Goal: Check status

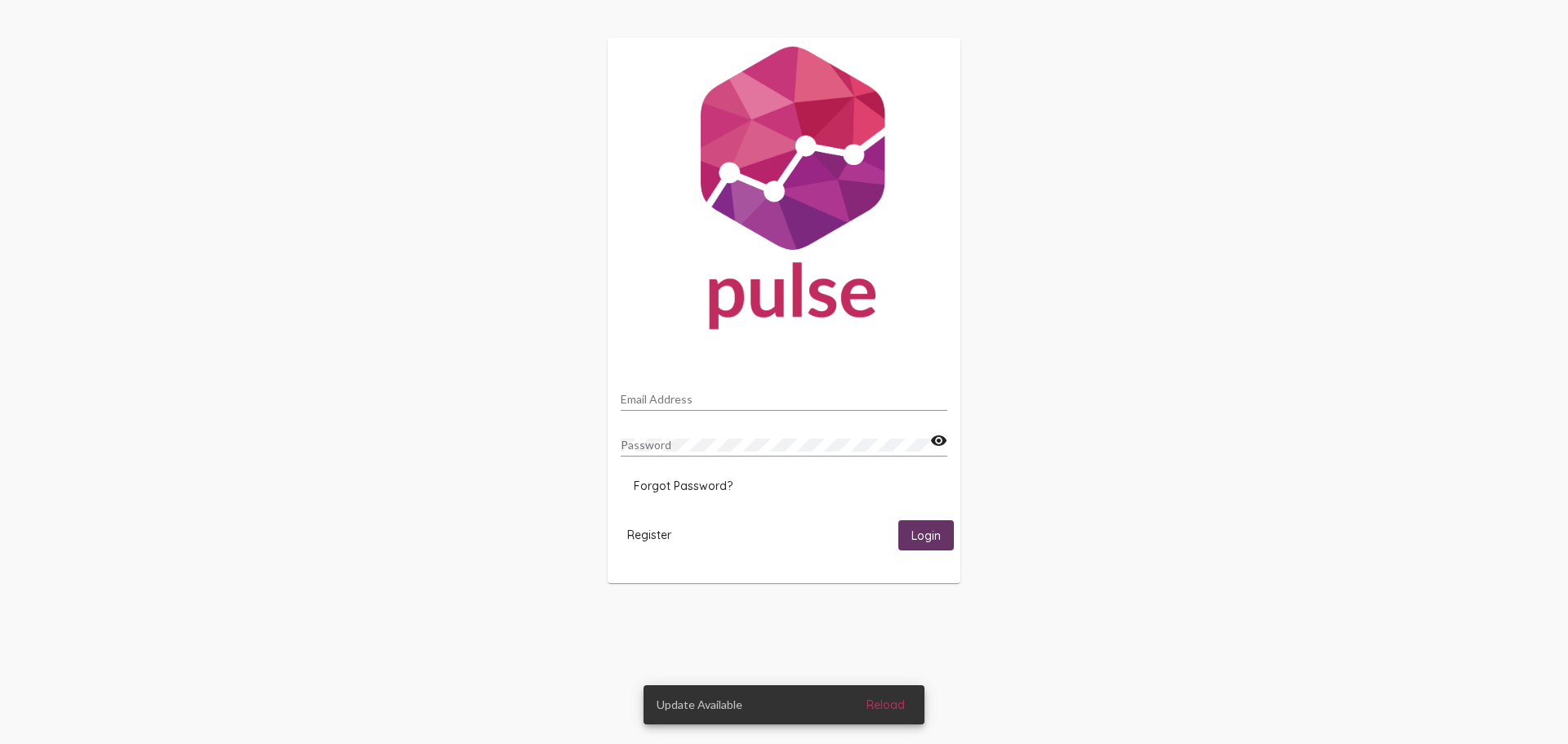
click at [680, 395] on input "Email Address" at bounding box center [784, 399] width 327 height 13
type input "[EMAIL_ADDRESS][DOMAIN_NAME]"
click at [899, 521] on button "Login" at bounding box center [926, 536] width 56 height 30
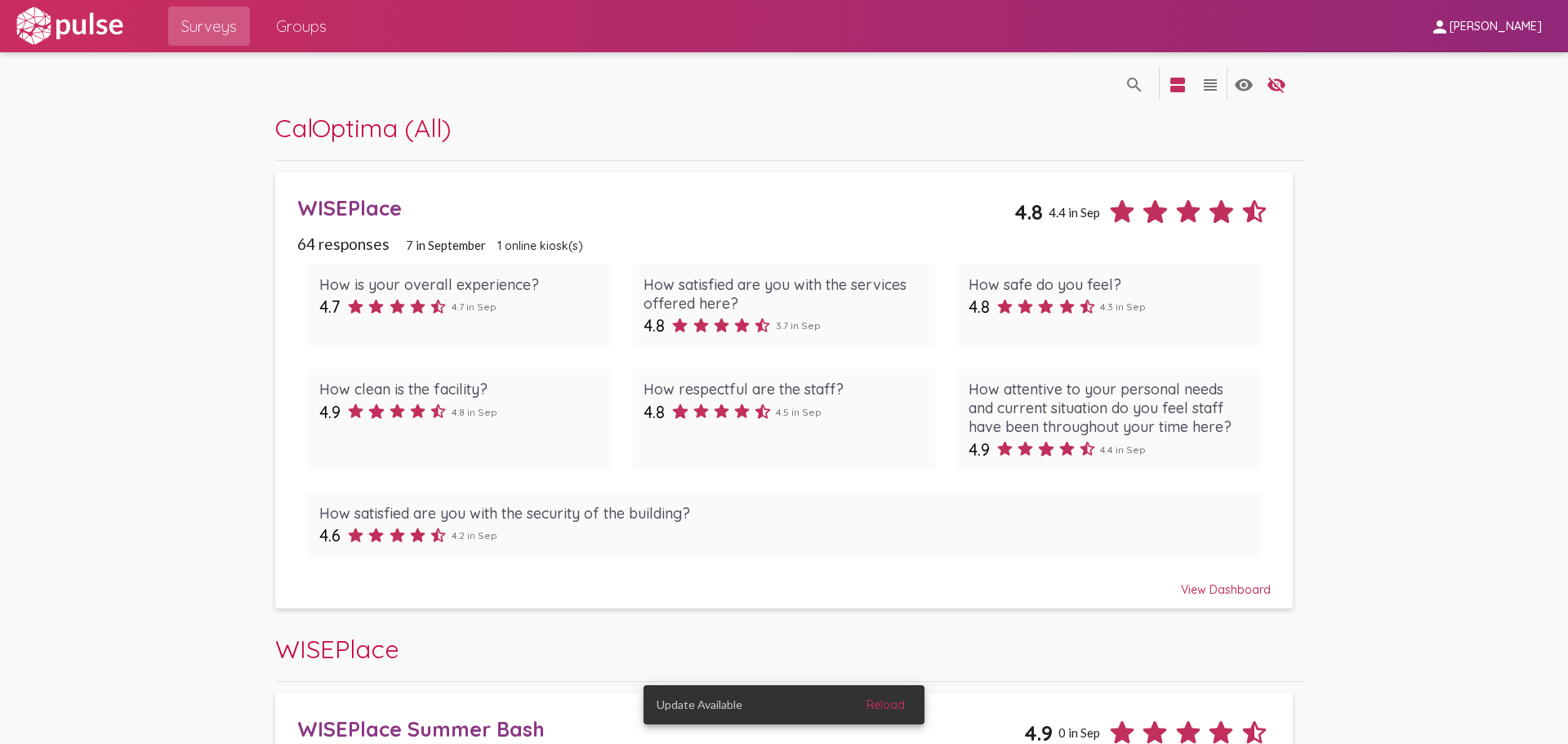
click at [1236, 595] on div "View Dashboard" at bounding box center [784, 582] width 973 height 29
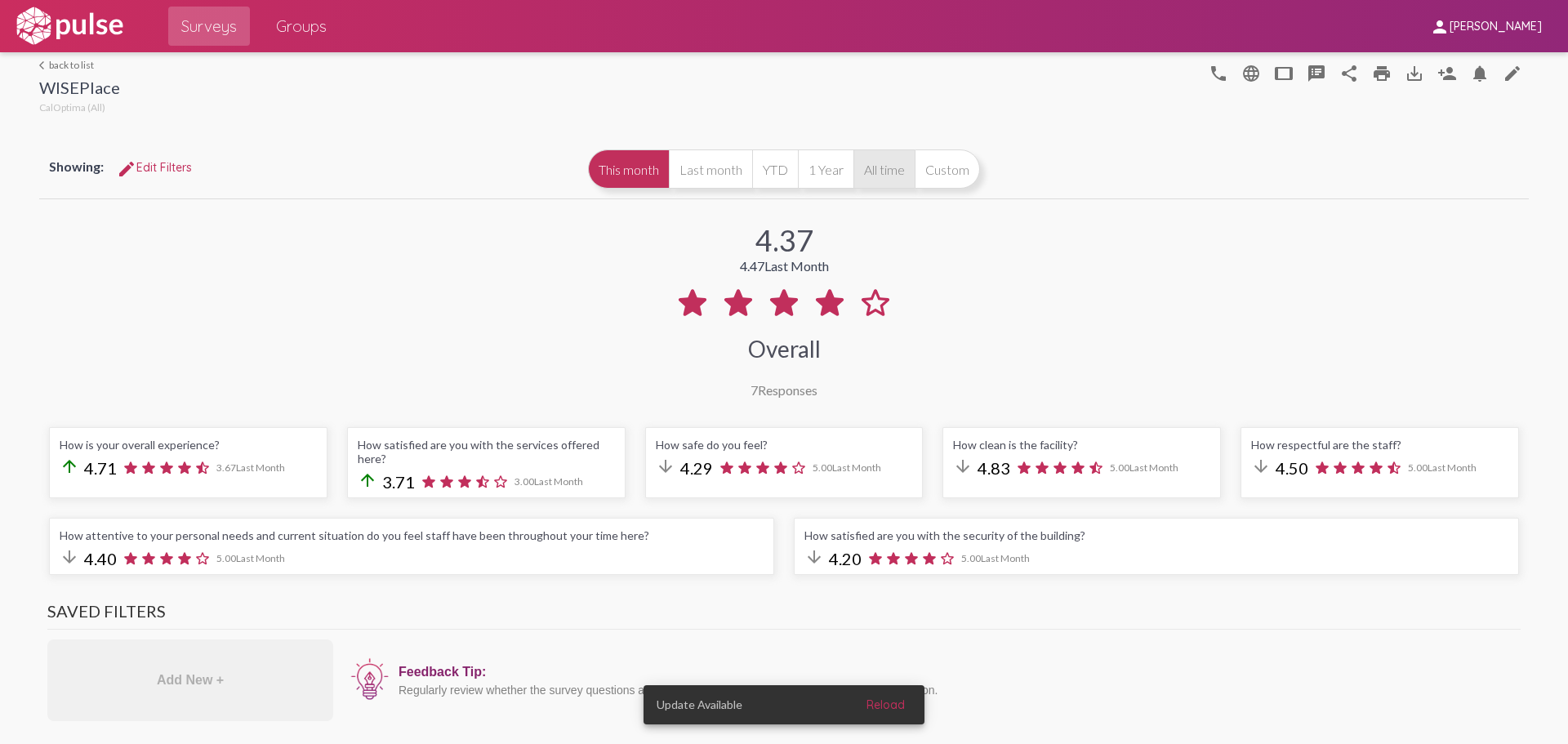
click at [878, 173] on button "All time" at bounding box center [884, 169] width 61 height 39
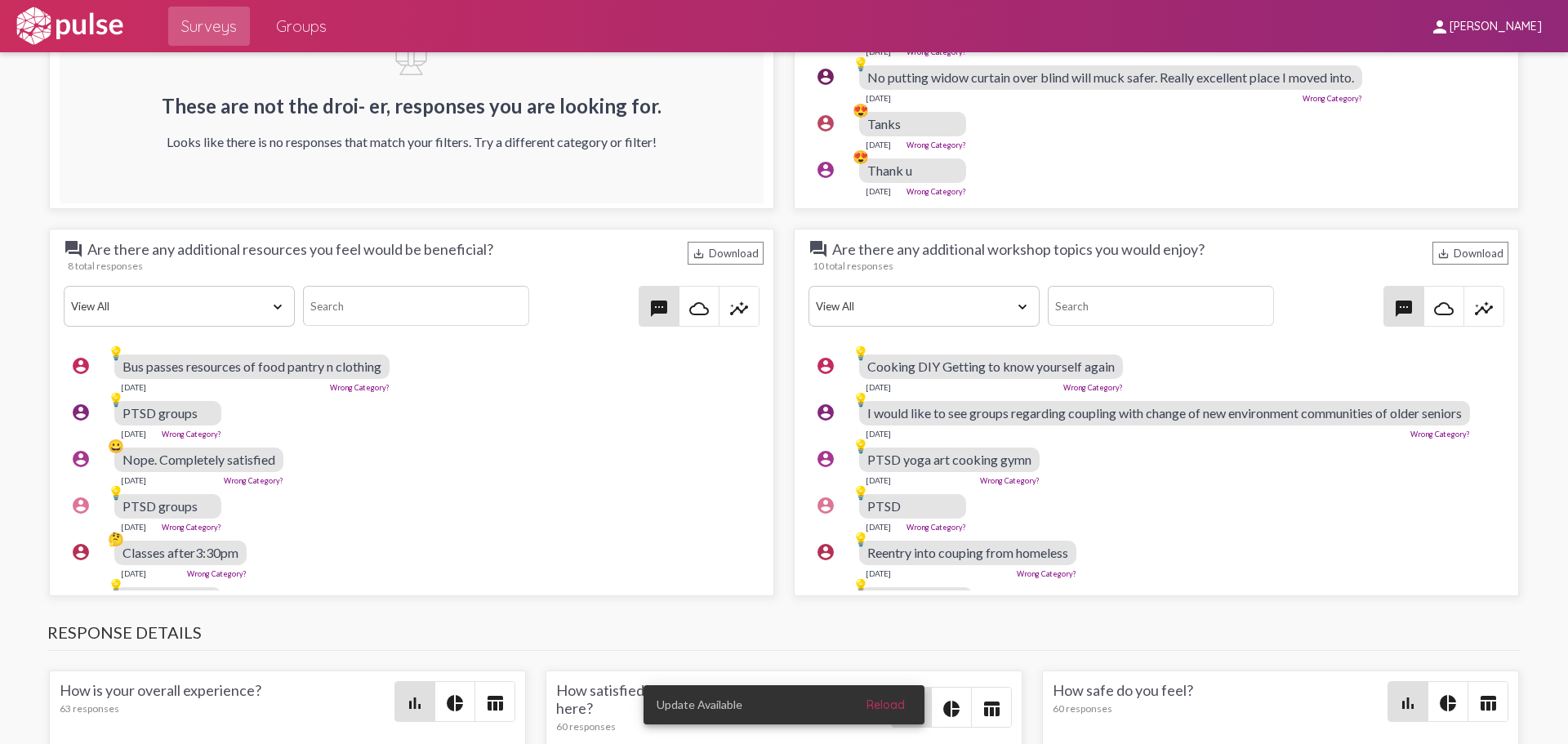
scroll to position [1879, 0]
